Goal: Task Accomplishment & Management: Use online tool/utility

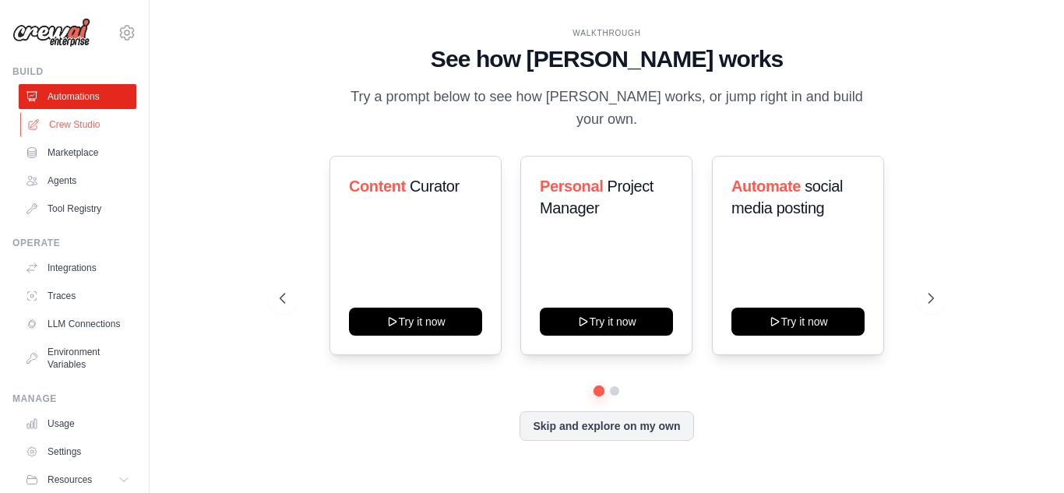
click at [68, 128] on link "Crew Studio" at bounding box center [79, 124] width 118 height 25
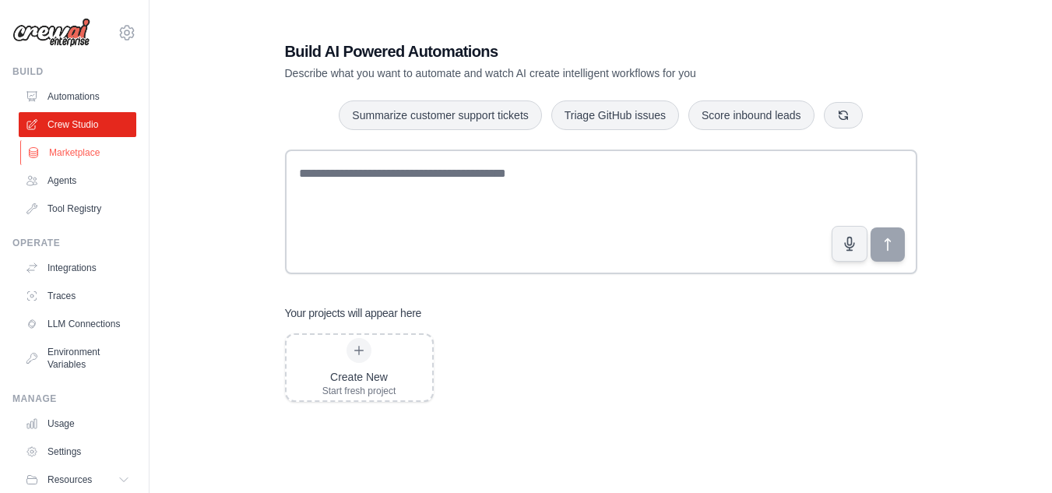
click at [81, 164] on link "Marketplace" at bounding box center [79, 152] width 118 height 25
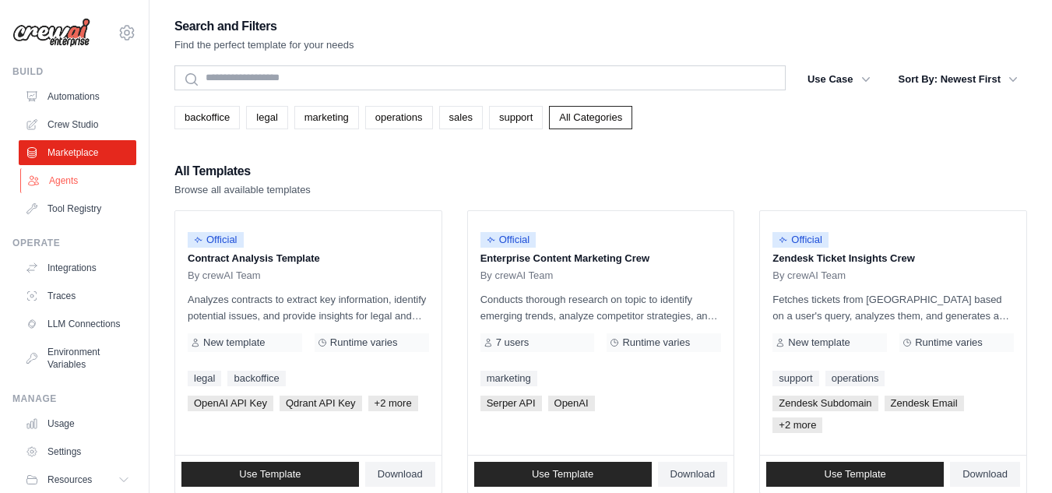
click at [69, 178] on link "Agents" at bounding box center [79, 180] width 118 height 25
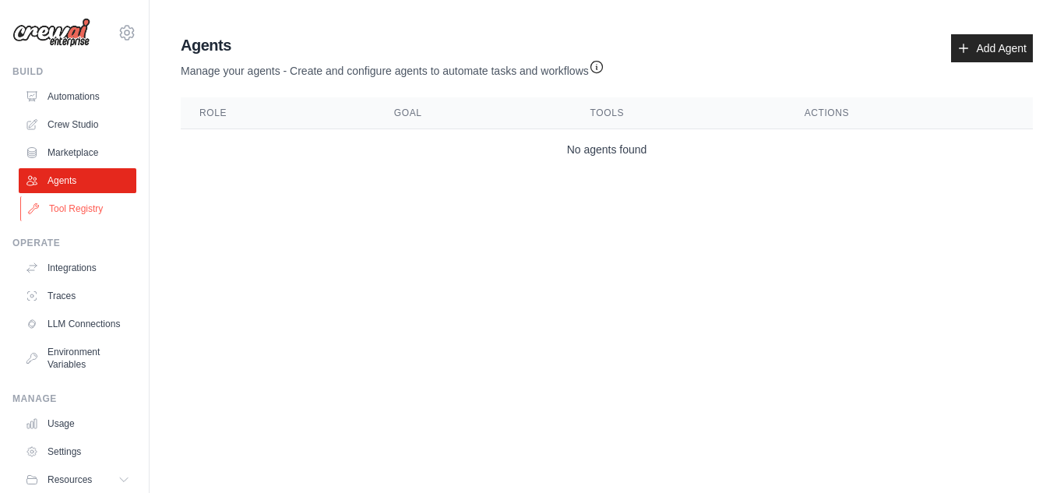
click at [79, 206] on link "Tool Registry" at bounding box center [79, 208] width 118 height 25
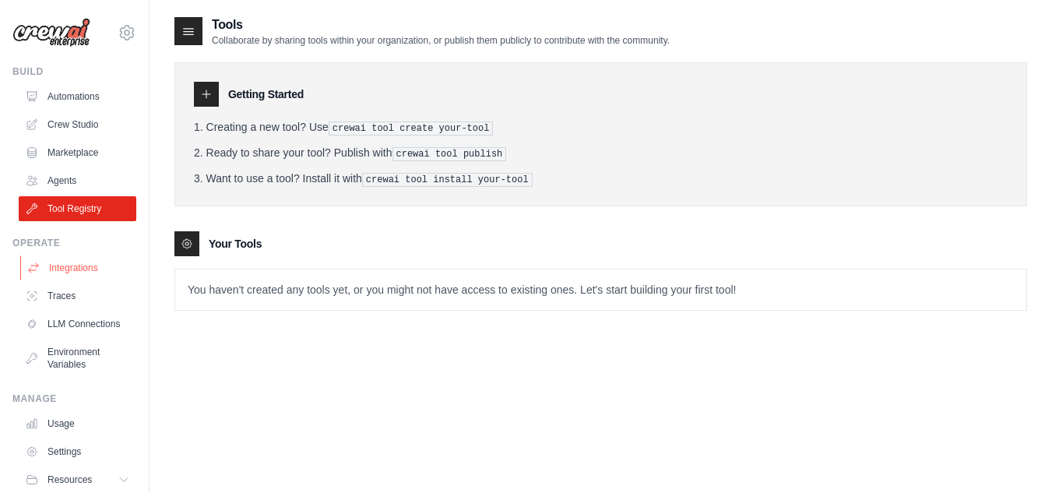
click at [75, 273] on link "Integrations" at bounding box center [79, 267] width 118 height 25
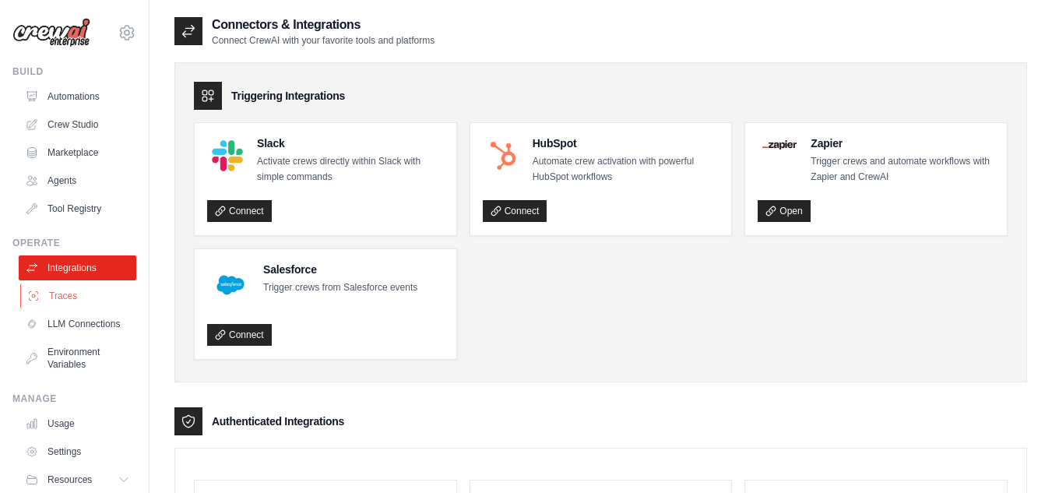
click at [83, 296] on link "Traces" at bounding box center [79, 295] width 118 height 25
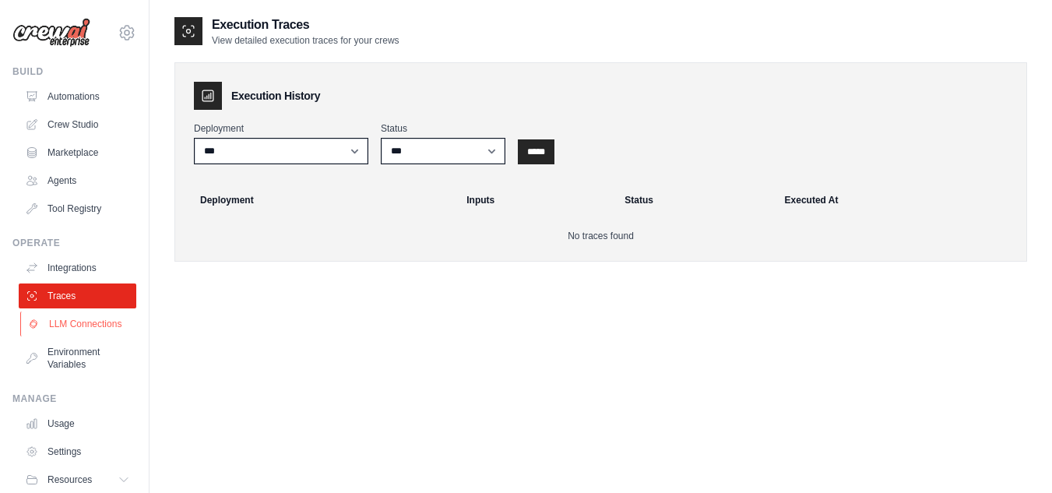
click at [65, 336] on link "LLM Connections" at bounding box center [79, 324] width 118 height 25
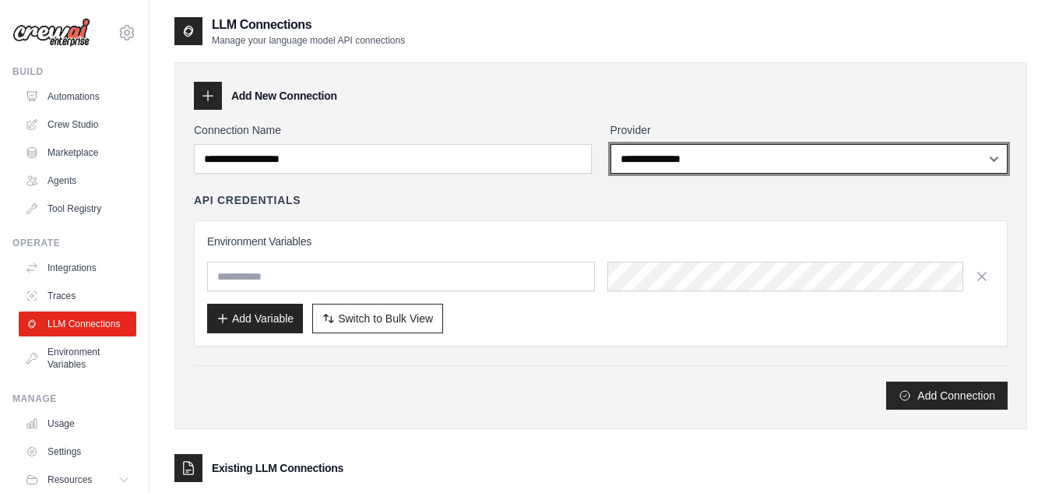
click at [994, 165] on select "**********" at bounding box center [810, 159] width 398 height 30
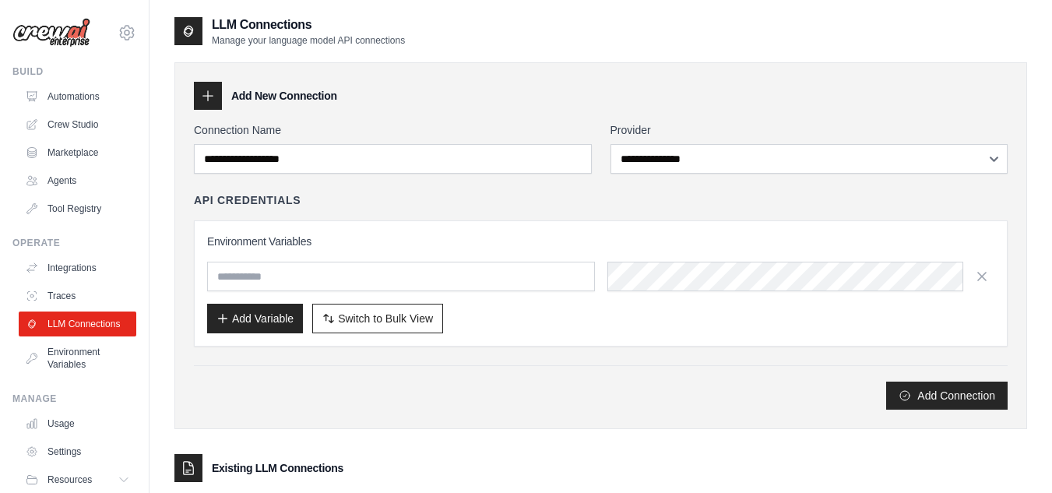
click at [522, 375] on div "Add Connection" at bounding box center [601, 387] width 814 height 44
